Goal: Find specific page/section: Find specific page/section

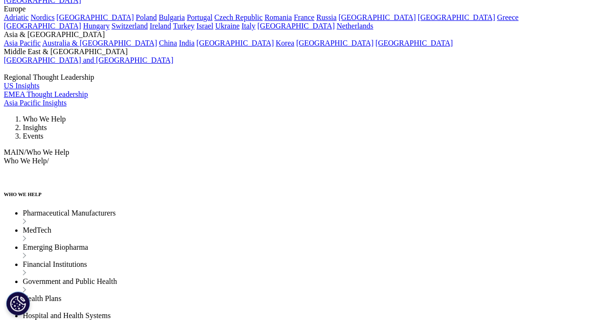
scroll to position [1110, 0]
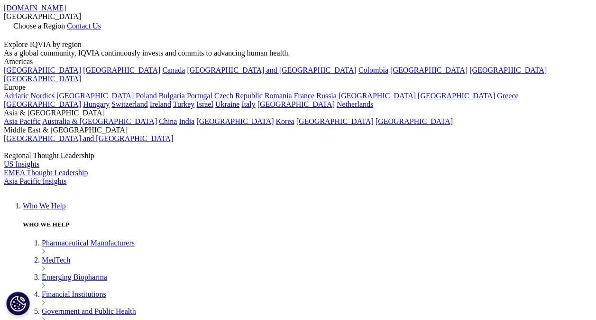
click at [65, 22] on span "Choose a Region" at bounding box center [39, 26] width 52 height 8
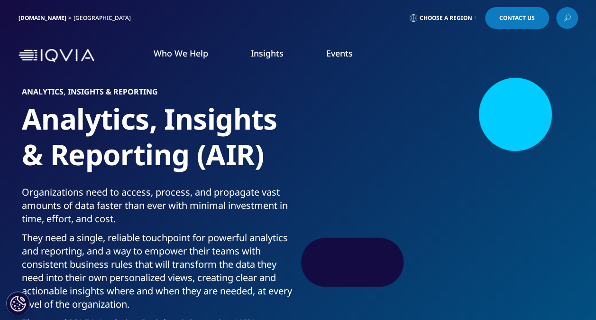
click at [53, 57] on img at bounding box center [57, 56] width 76 height 14
